Goal: Information Seeking & Learning: Learn about a topic

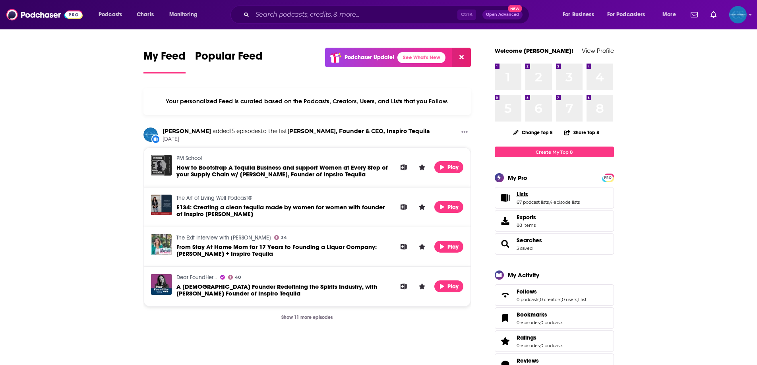
click at [528, 195] on link "Lists" at bounding box center [547, 194] width 63 height 7
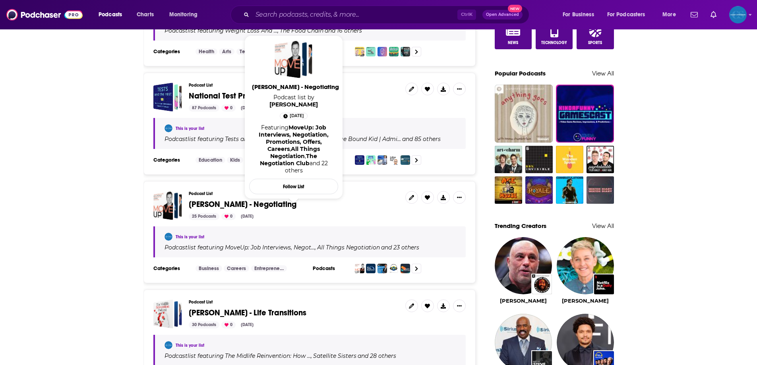
scroll to position [636, 0]
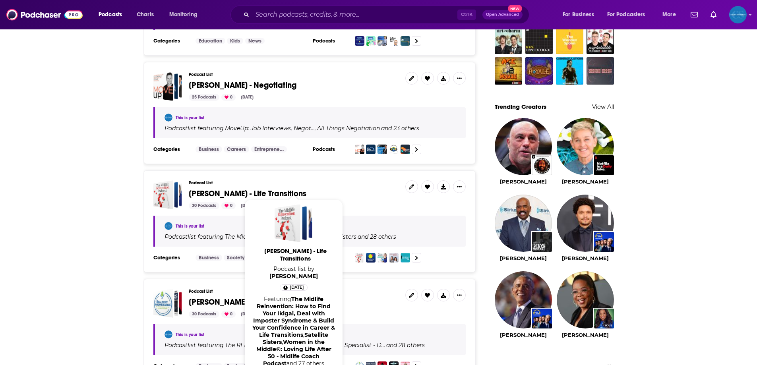
click at [286, 189] on span "[PERSON_NAME] - Life Transitions" at bounding box center [248, 194] width 118 height 10
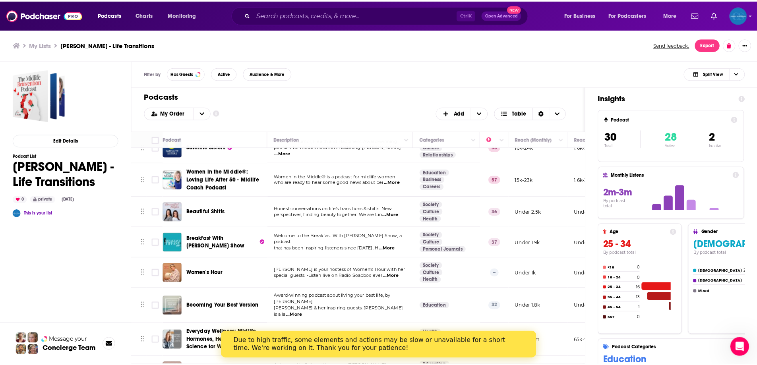
scroll to position [216, 0]
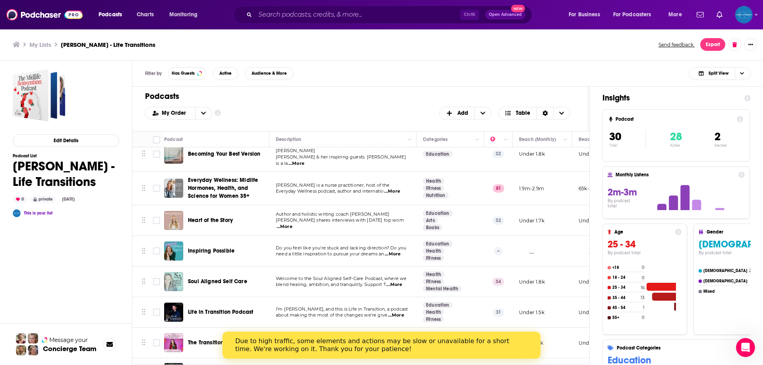
click at [213, 249] on div "Inspiring Possible" at bounding box center [229, 250] width 83 height 19
click at [217, 247] on span "Inspiring Possible" at bounding box center [211, 250] width 46 height 7
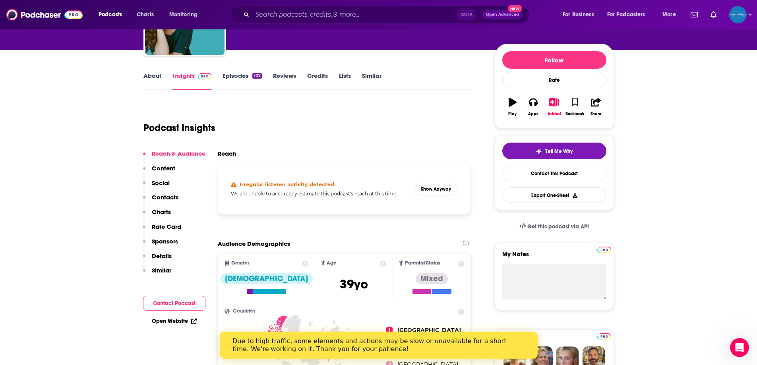
scroll to position [119, 0]
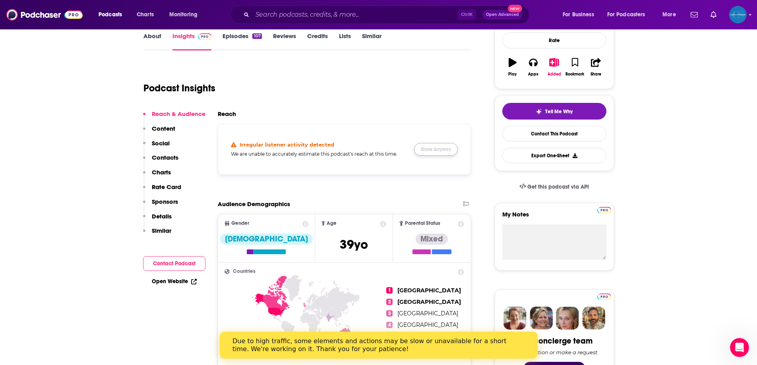
click at [427, 151] on button "Show Anyway" at bounding box center [436, 149] width 44 height 13
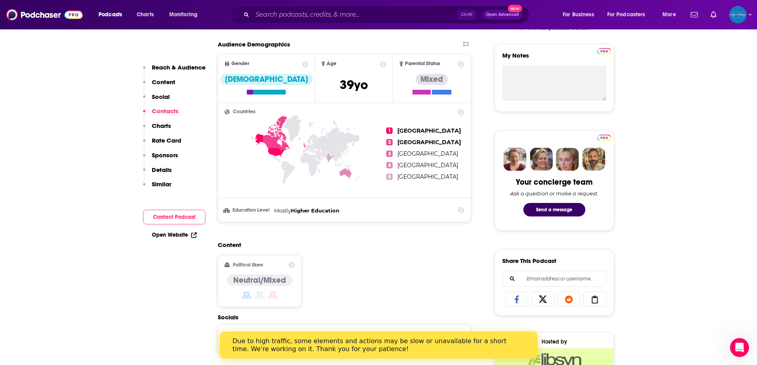
scroll to position [40, 0]
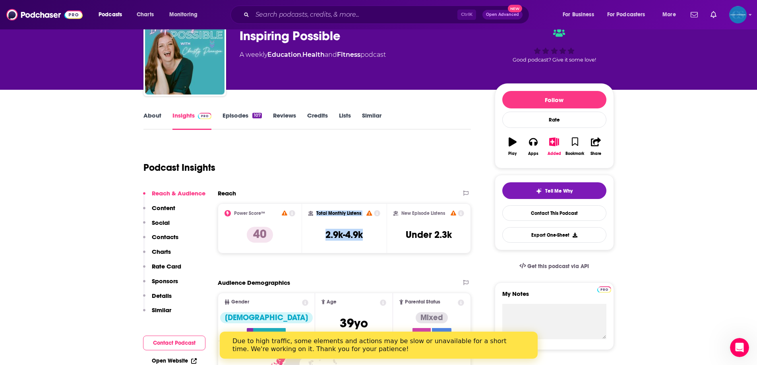
drag, startPoint x: 317, startPoint y: 212, endPoint x: 365, endPoint y: 235, distance: 53.5
click at [365, 235] on div "Total Monthly Listens 2.9k-4.9k" at bounding box center [344, 228] width 72 height 37
copy div "Total Monthly Listens 2.9k-4.9k"
click at [177, 208] on div "Reach & Audience Content Social Contacts Charts Rate Card Sponsors Details Simi…" at bounding box center [174, 254] width 62 height 131
click at [167, 208] on p "Content" at bounding box center [163, 208] width 23 height 8
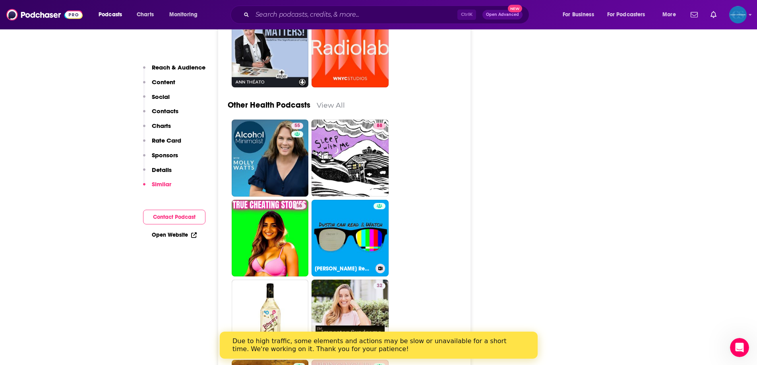
scroll to position [2832, 0]
